Goal: Task Accomplishment & Management: Use online tool/utility

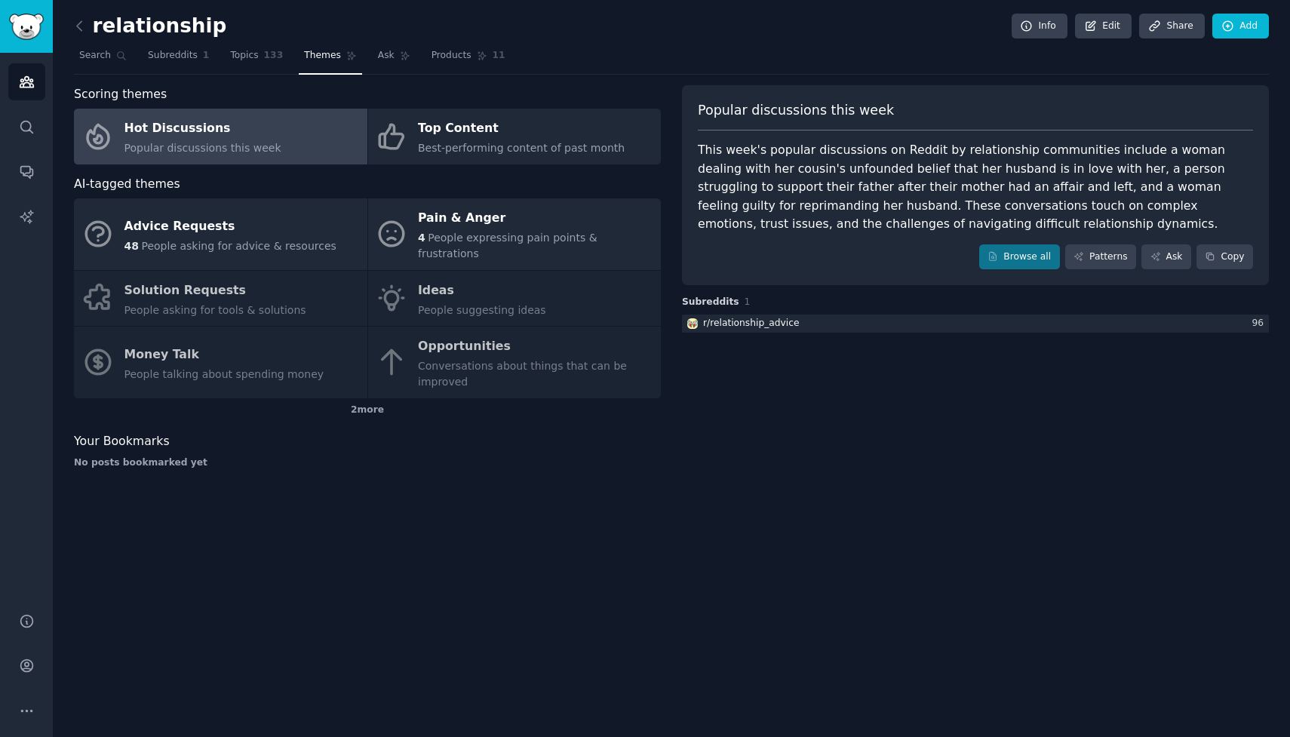
click at [73, 16] on div "relationship Info Edit Share Add Search Subreddits 1 Topics 133 Themes Ask Prod…" at bounding box center [671, 368] width 1237 height 737
click at [83, 26] on icon at bounding box center [80, 26] width 16 height 16
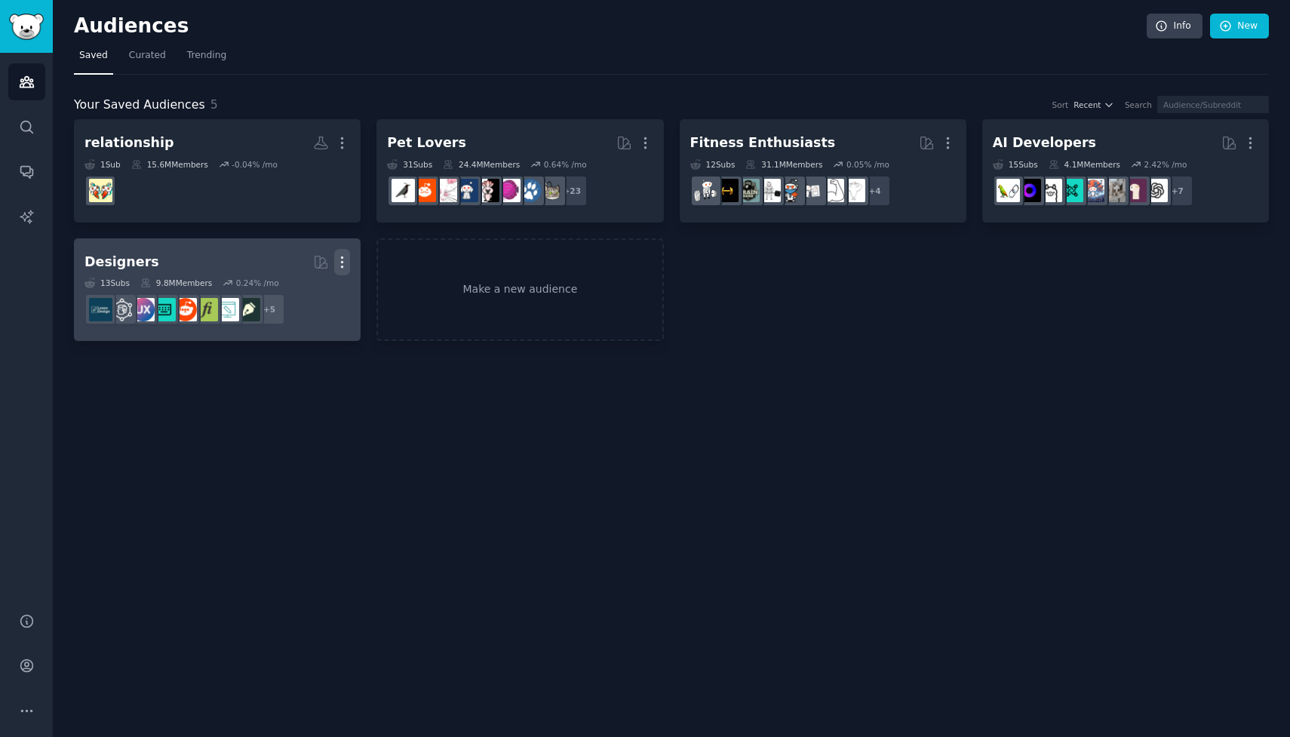
click at [340, 259] on icon "button" at bounding box center [342, 262] width 16 height 16
click at [297, 287] on p "Delete" at bounding box center [301, 294] width 35 height 16
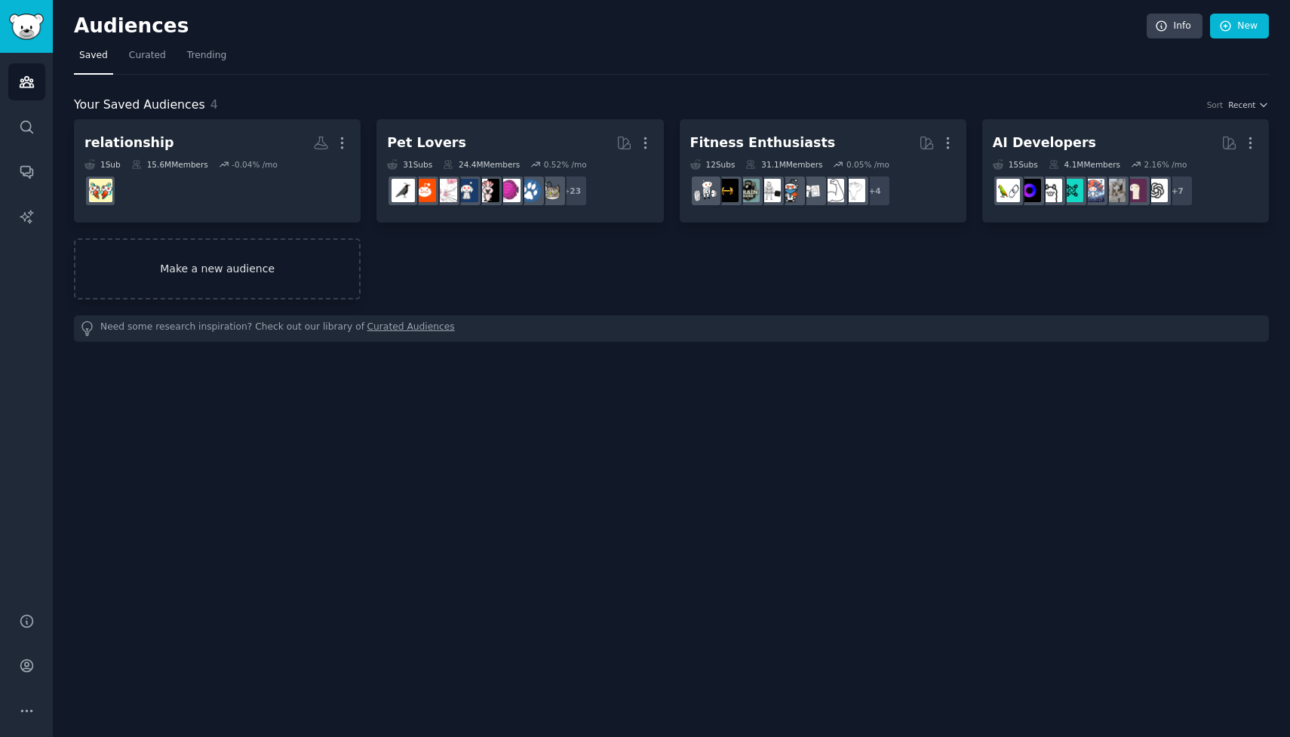
click at [251, 263] on link "Make a new audience" at bounding box center [217, 268] width 287 height 61
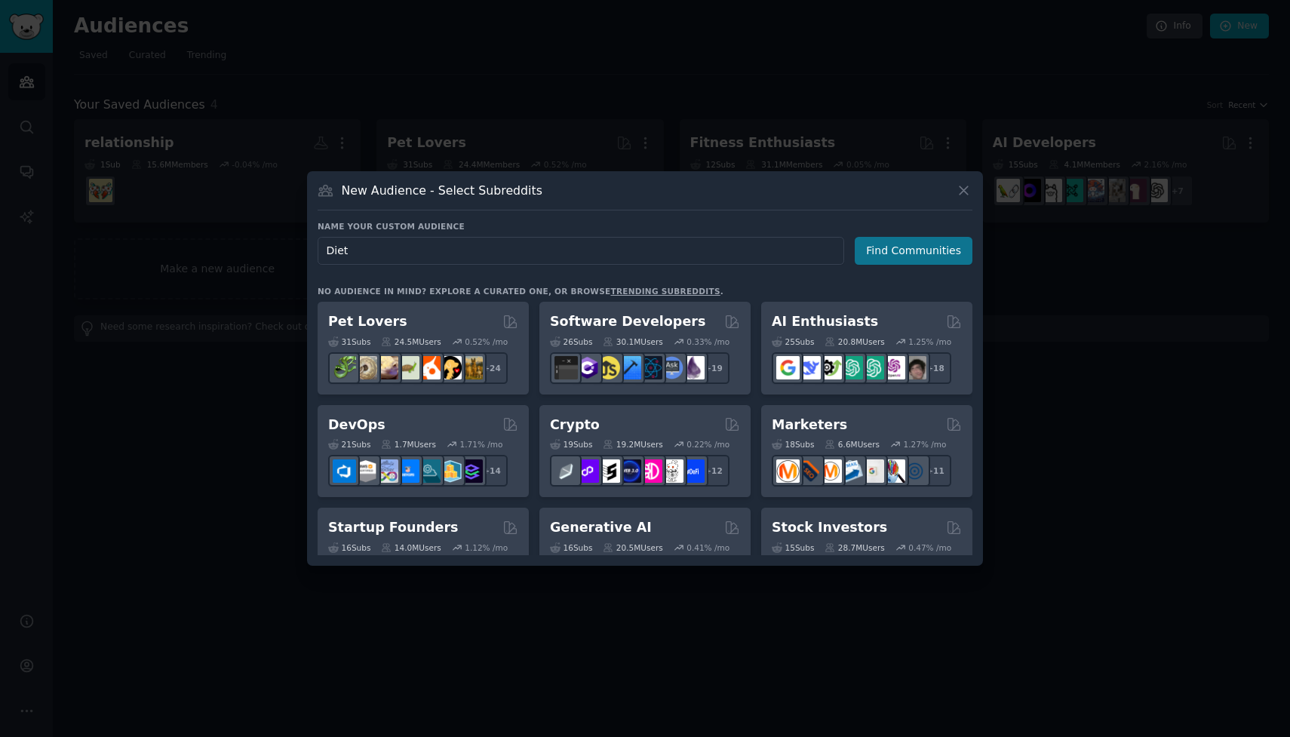
type input "Diet"
click at [890, 250] on button "Find Communities" at bounding box center [913, 251] width 118 height 28
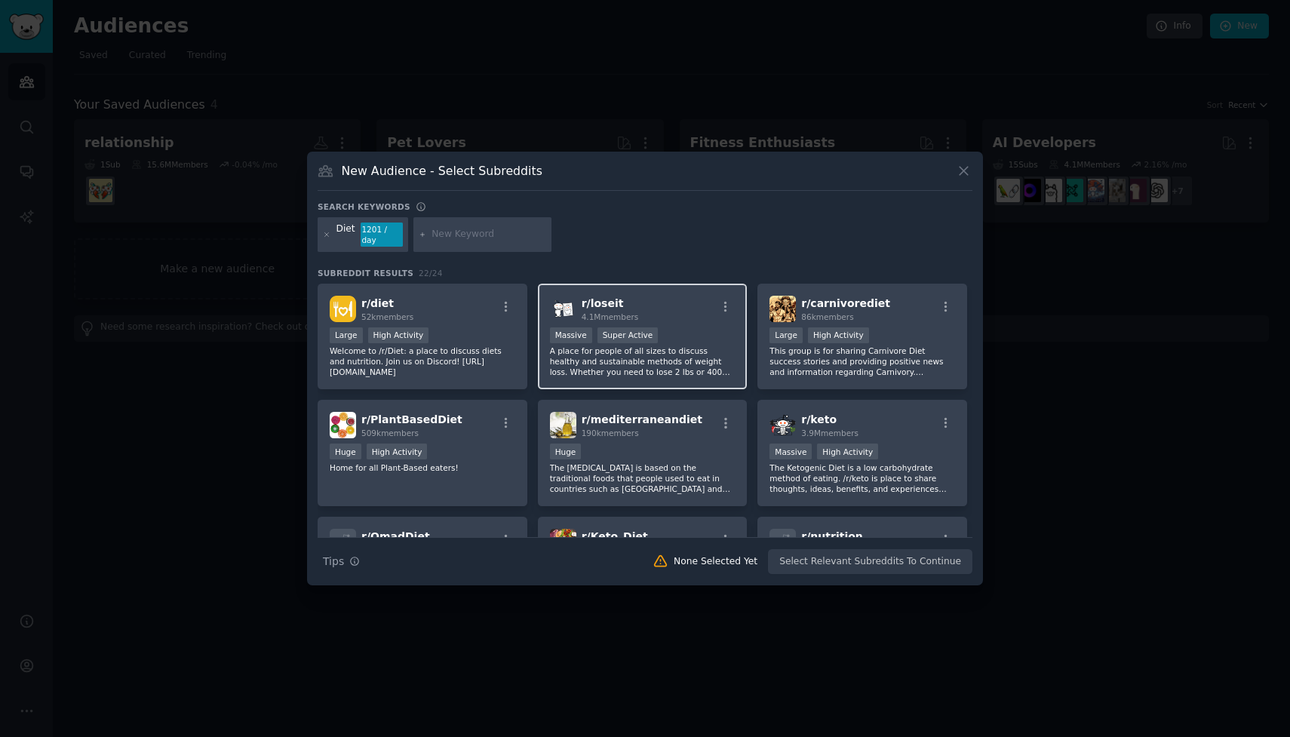
click at [673, 346] on p "A place for people of all sizes to discuss healthy and sustainable methods of w…" at bounding box center [643, 361] width 186 height 32
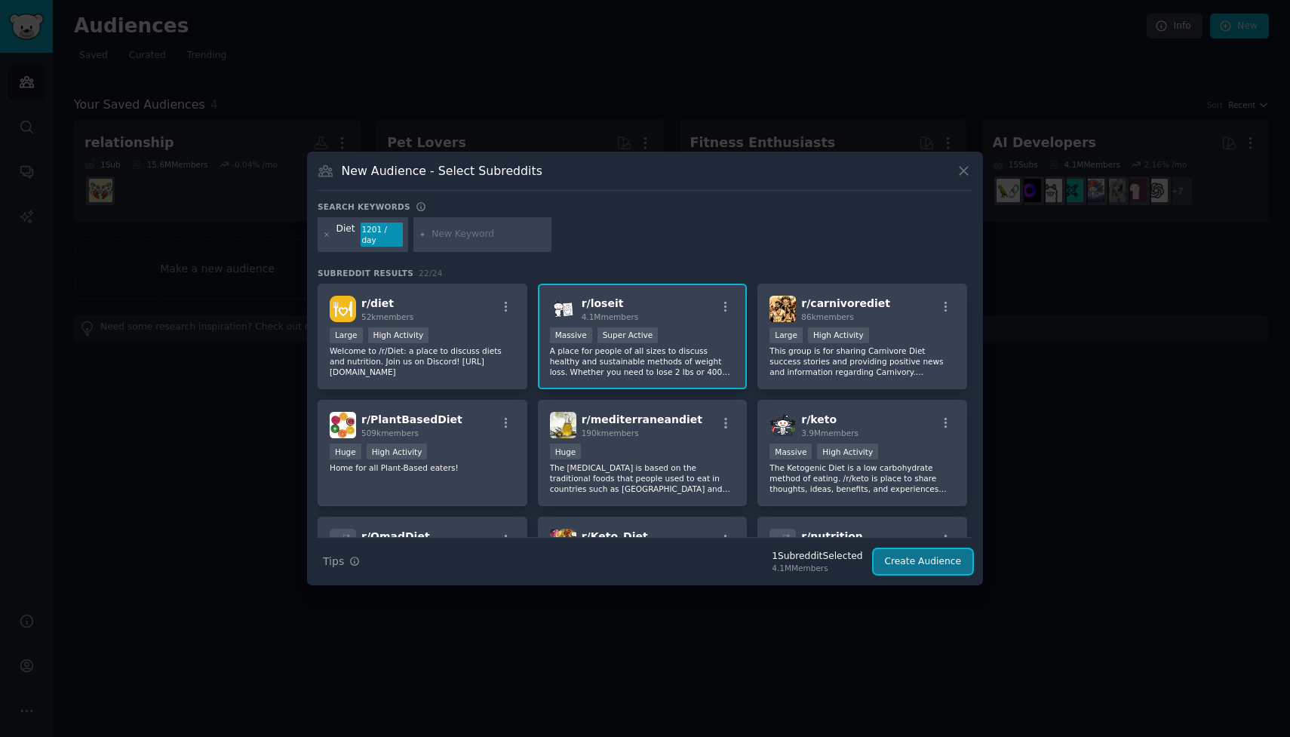
click at [934, 566] on button "Create Audience" at bounding box center [923, 562] width 100 height 26
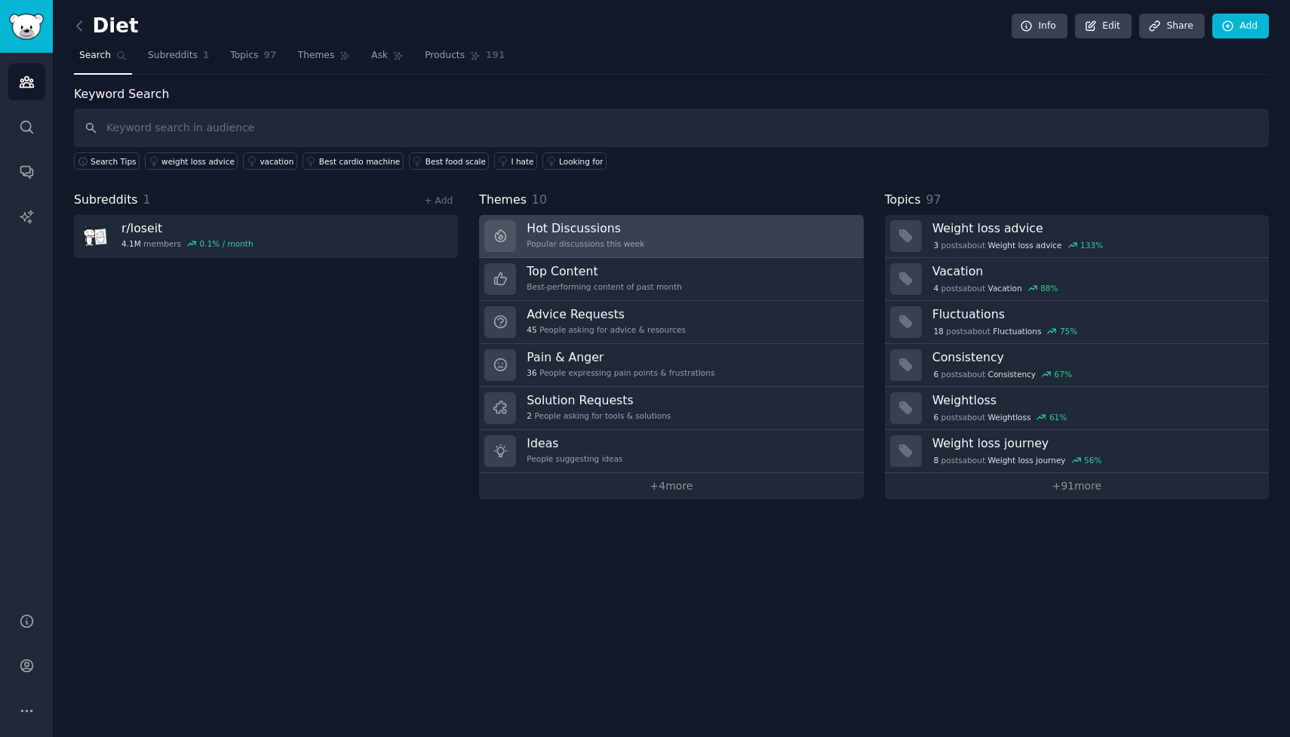
click at [701, 238] on link "Hot Discussions Popular discussions this week" at bounding box center [671, 236] width 384 height 43
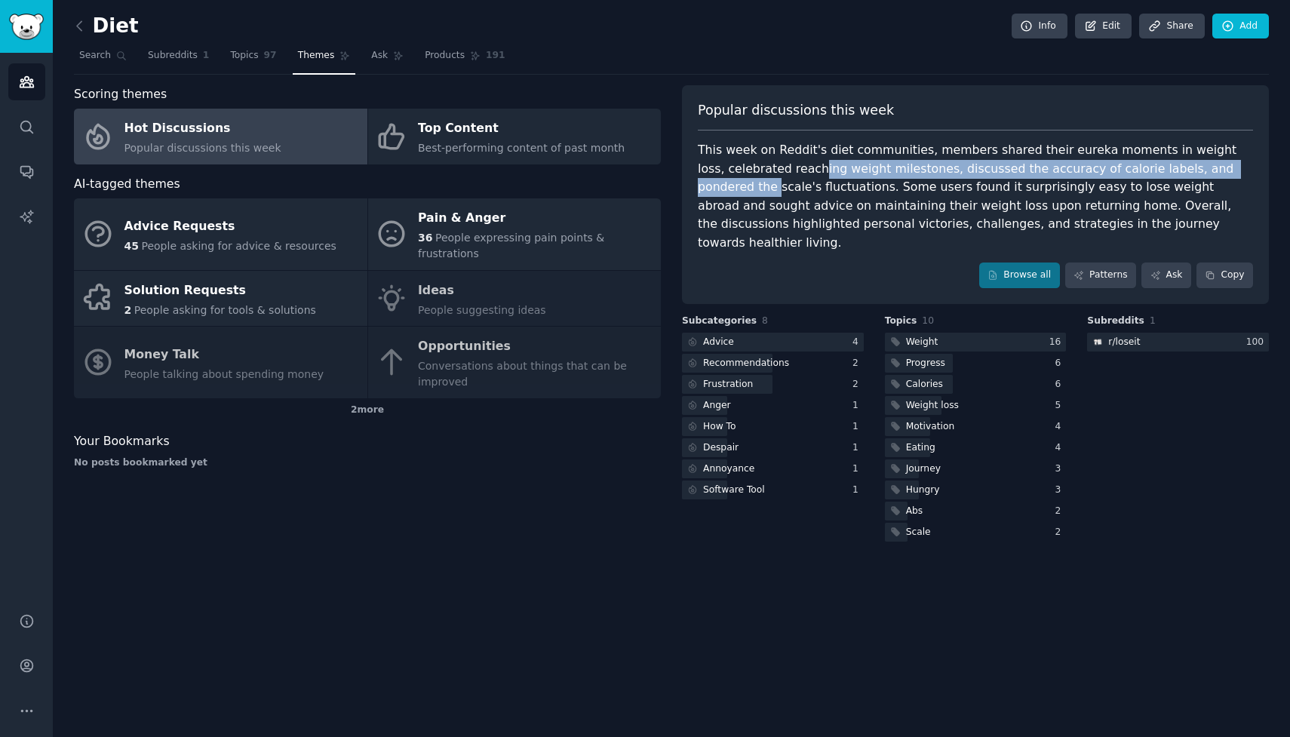
drag, startPoint x: 789, startPoint y: 174, endPoint x: 1239, endPoint y: 168, distance: 450.3
click at [1239, 168] on div "This week on Reddit's diet communities, members shared their eureka moments in …" at bounding box center [975, 196] width 555 height 111
click at [1170, 165] on div "This week on Reddit's diet communities, members shared their eureka moments in …" at bounding box center [975, 196] width 555 height 111
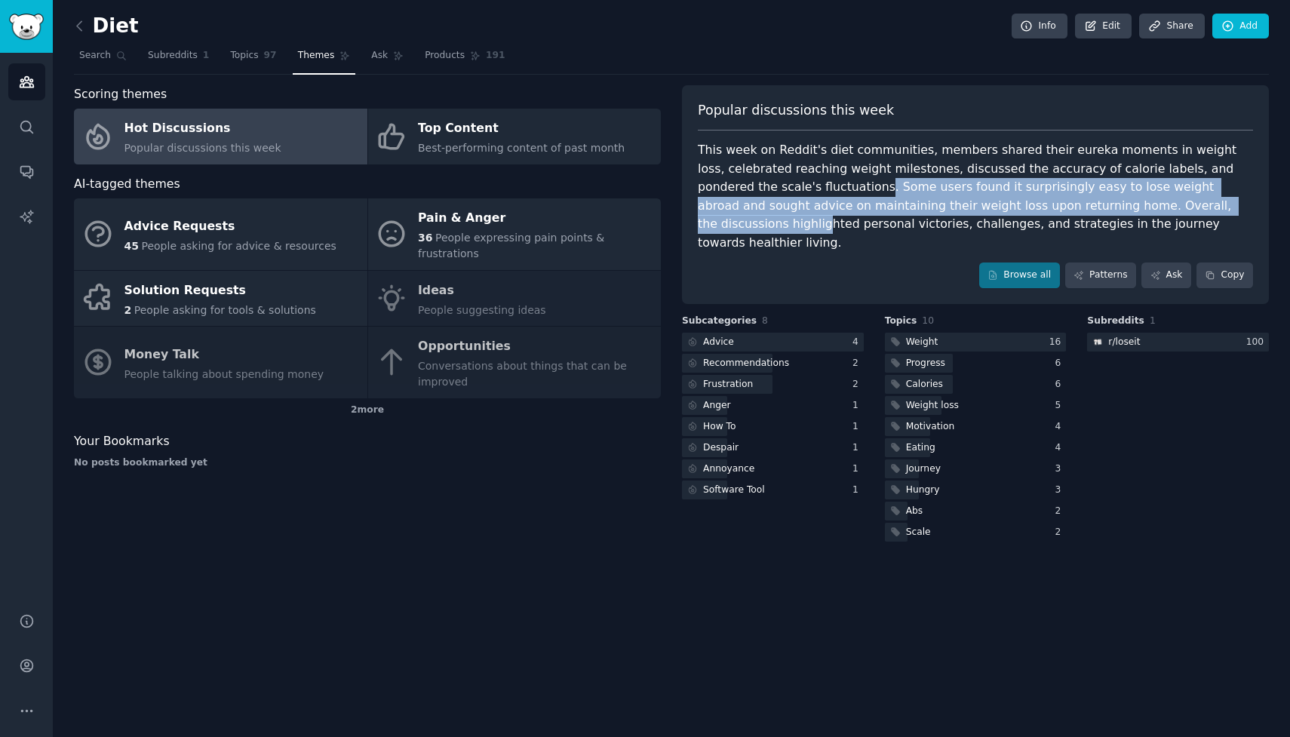
drag, startPoint x: 802, startPoint y: 195, endPoint x: 1136, endPoint y: 207, distance: 334.3
click at [1136, 207] on div "This week on Reddit's diet communities, members shared their eureka moments in …" at bounding box center [975, 196] width 555 height 111
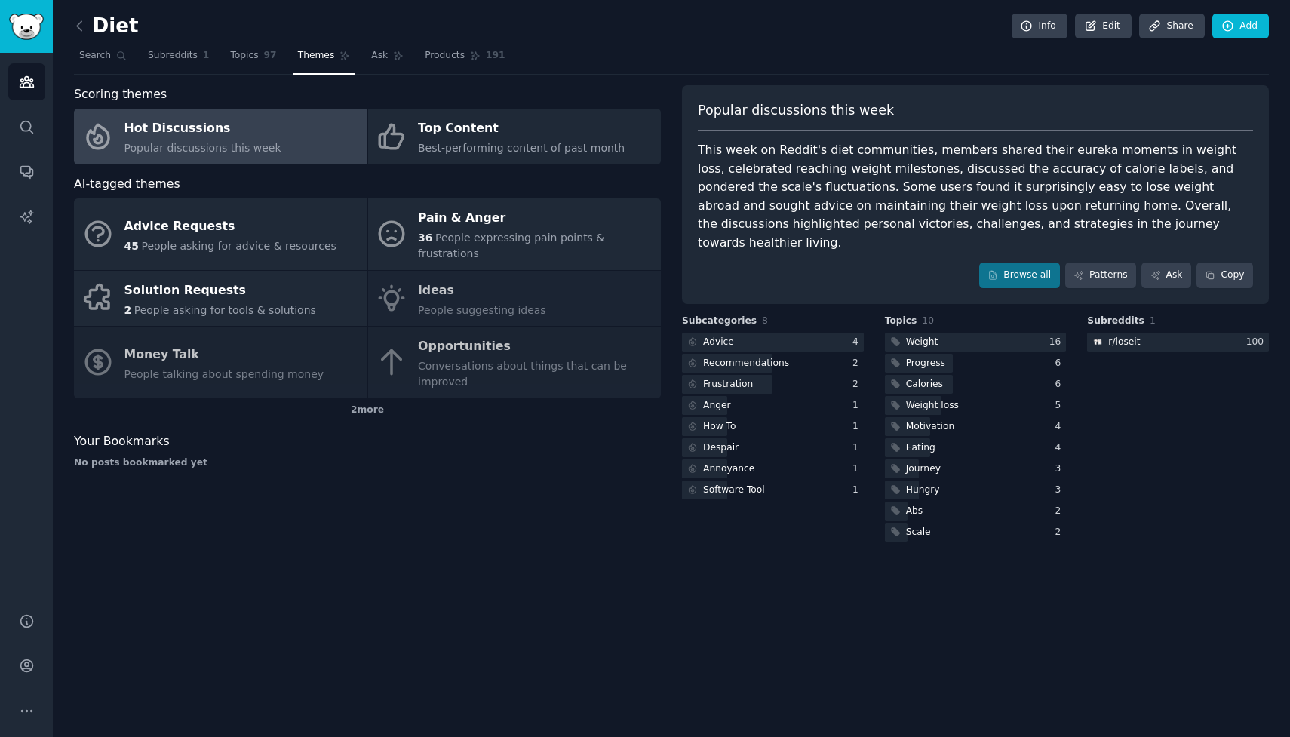
click at [1152, 204] on div "This week on Reddit's diet communities, members shared their eureka moments in …" at bounding box center [975, 196] width 555 height 111
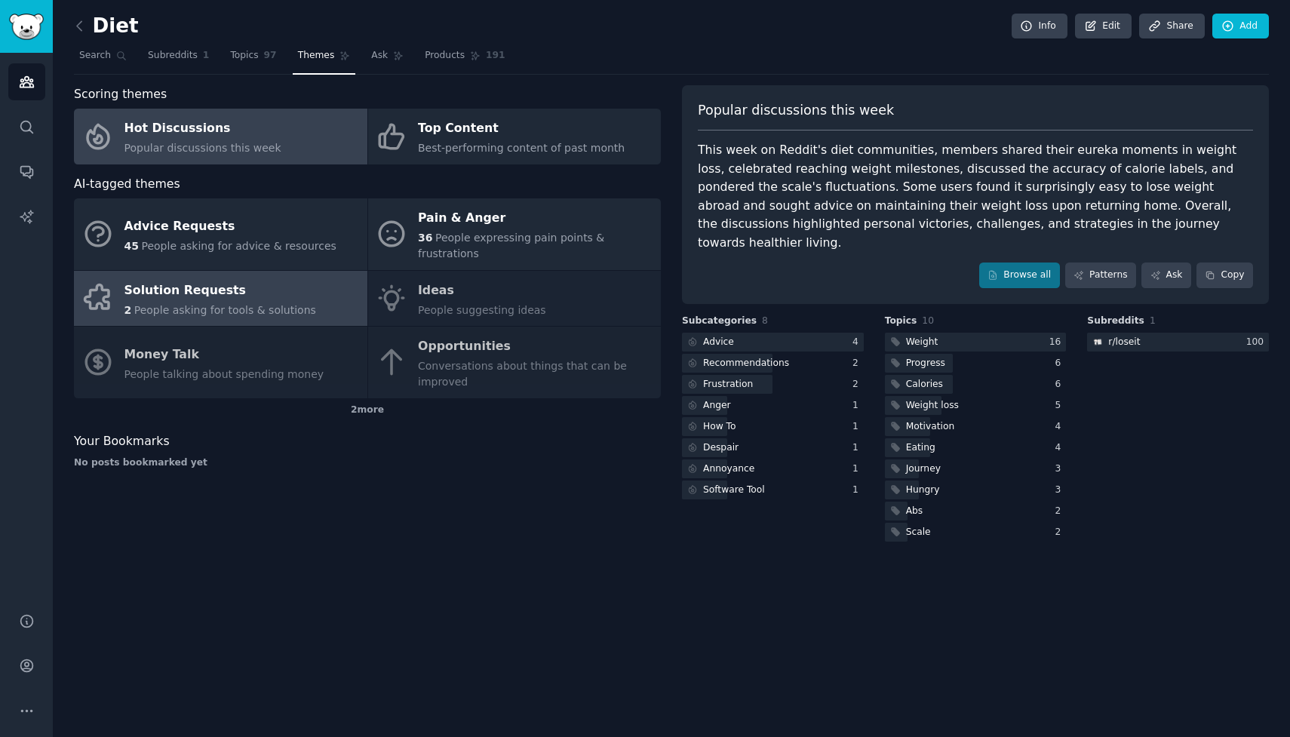
click at [238, 304] on span "People asking for tools & solutions" at bounding box center [225, 310] width 182 height 12
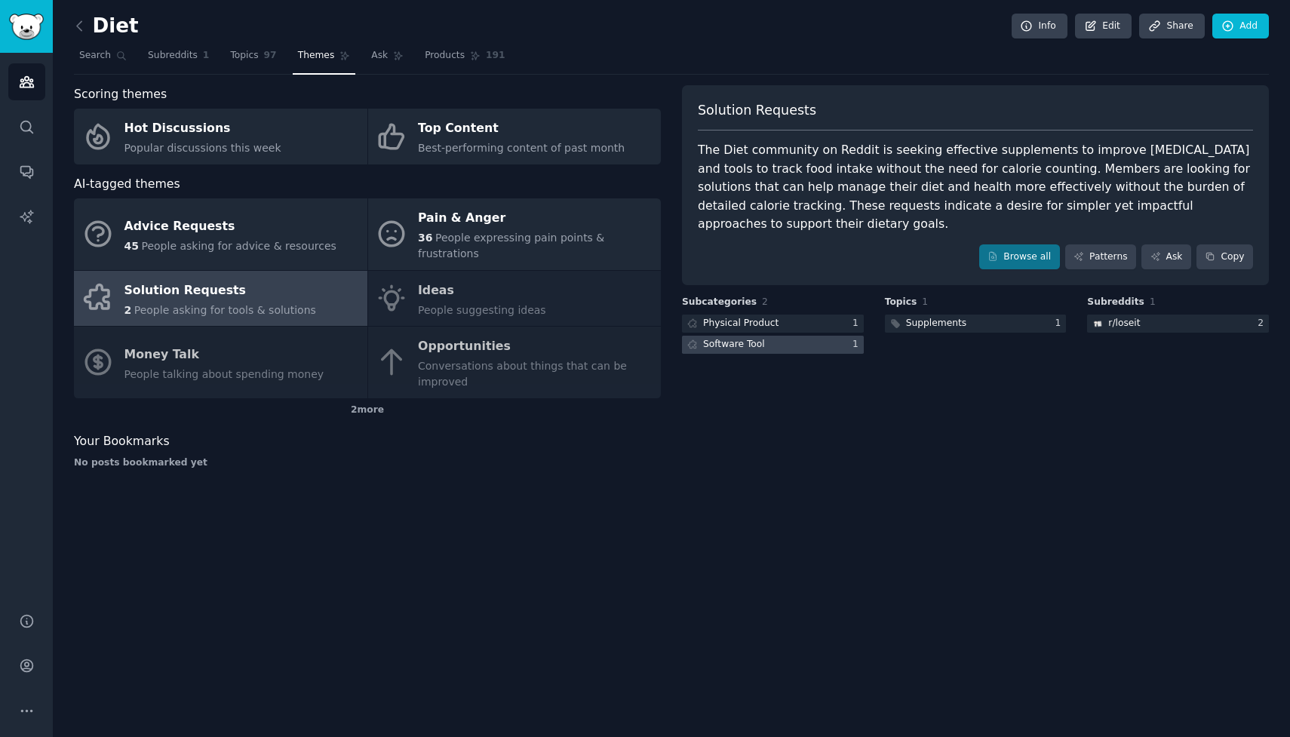
click at [784, 336] on div at bounding box center [773, 345] width 182 height 19
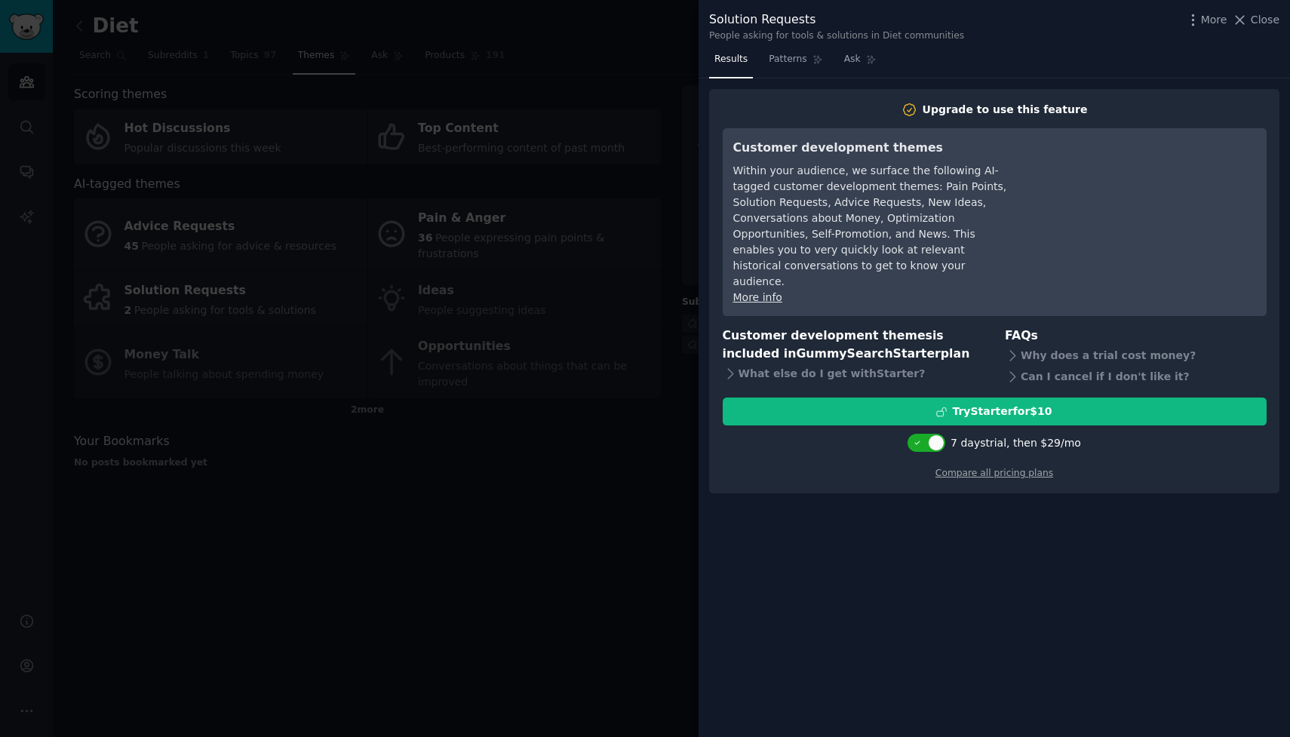
click at [566, 452] on div at bounding box center [645, 368] width 1290 height 737
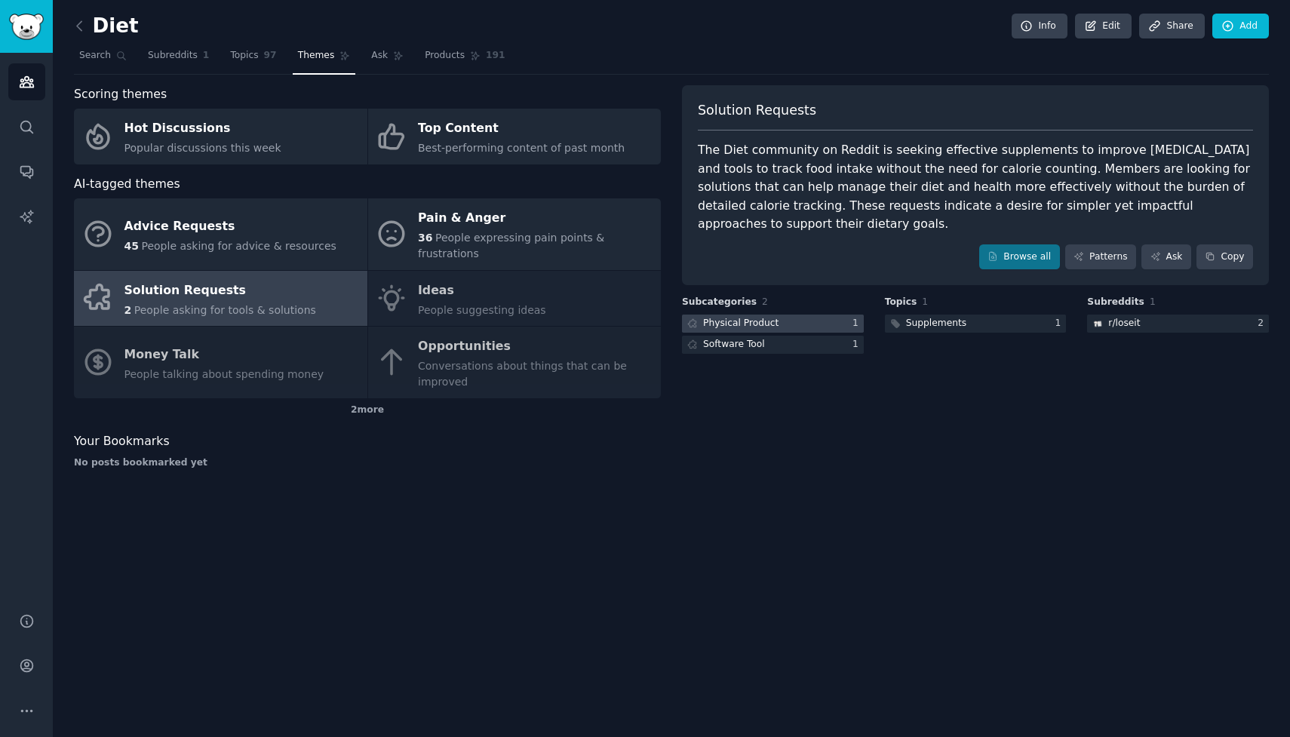
click at [805, 314] on div at bounding box center [773, 323] width 182 height 19
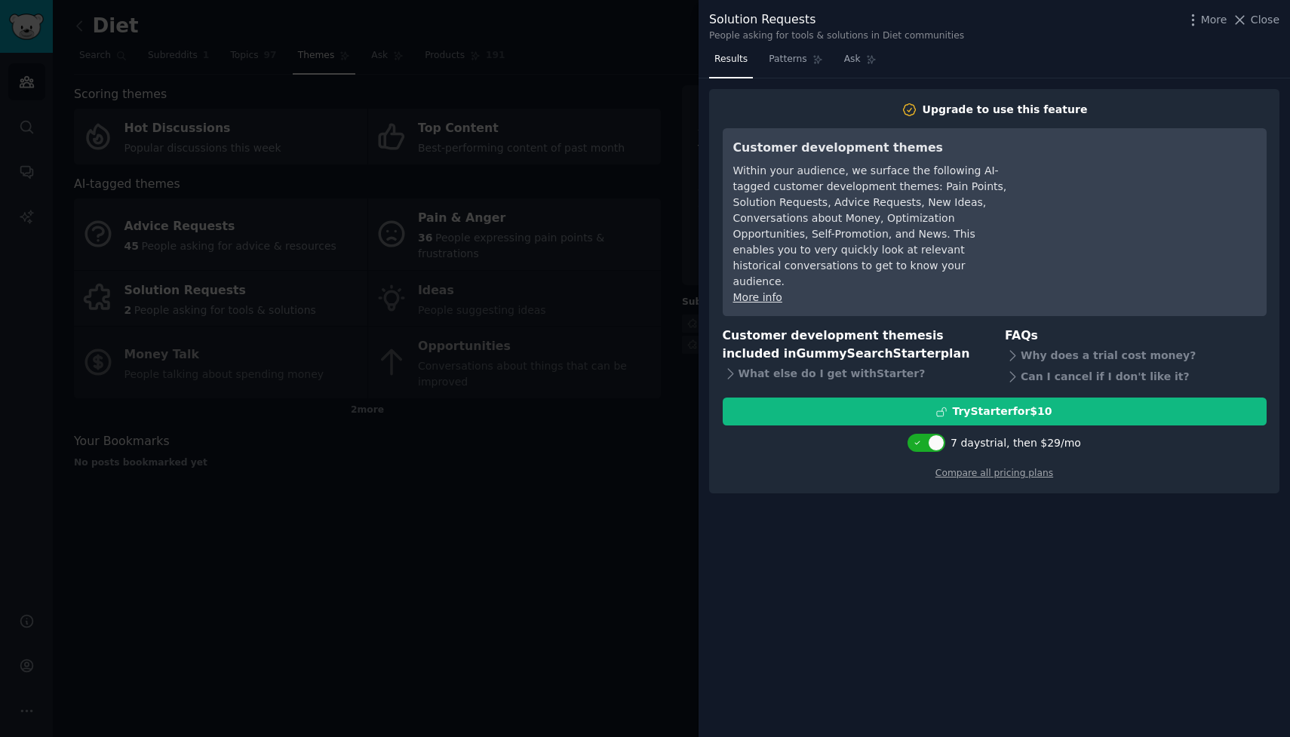
click at [634, 470] on div at bounding box center [645, 368] width 1290 height 737
